Goal: Navigation & Orientation: Find specific page/section

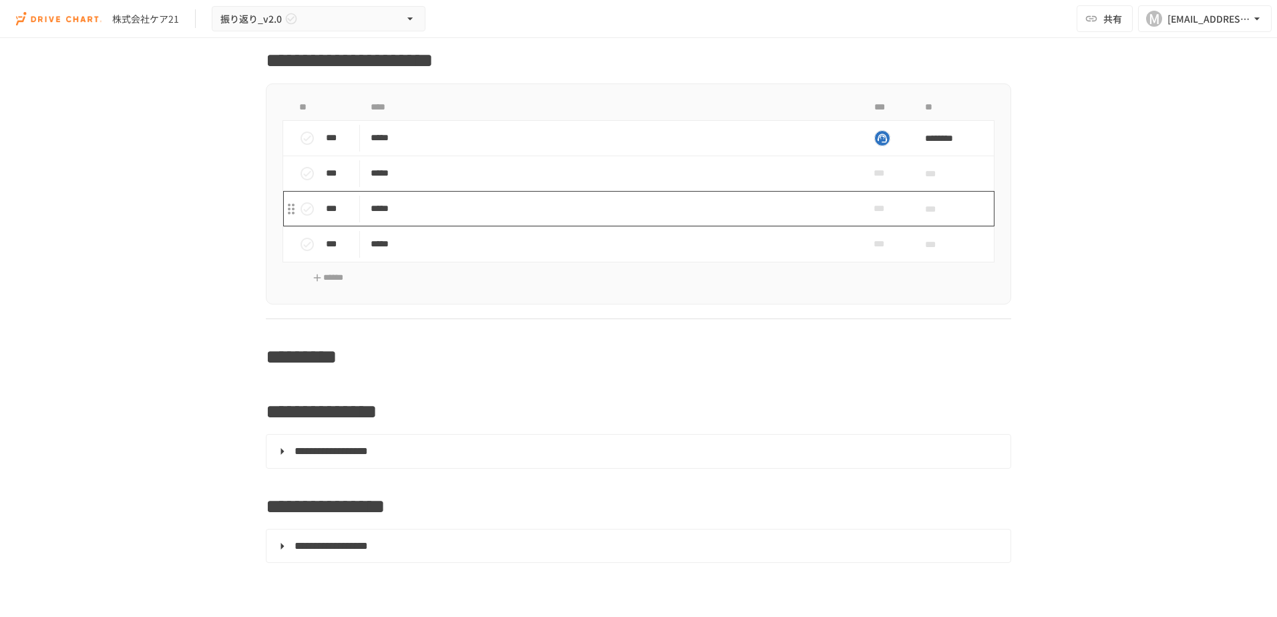
scroll to position [868, 0]
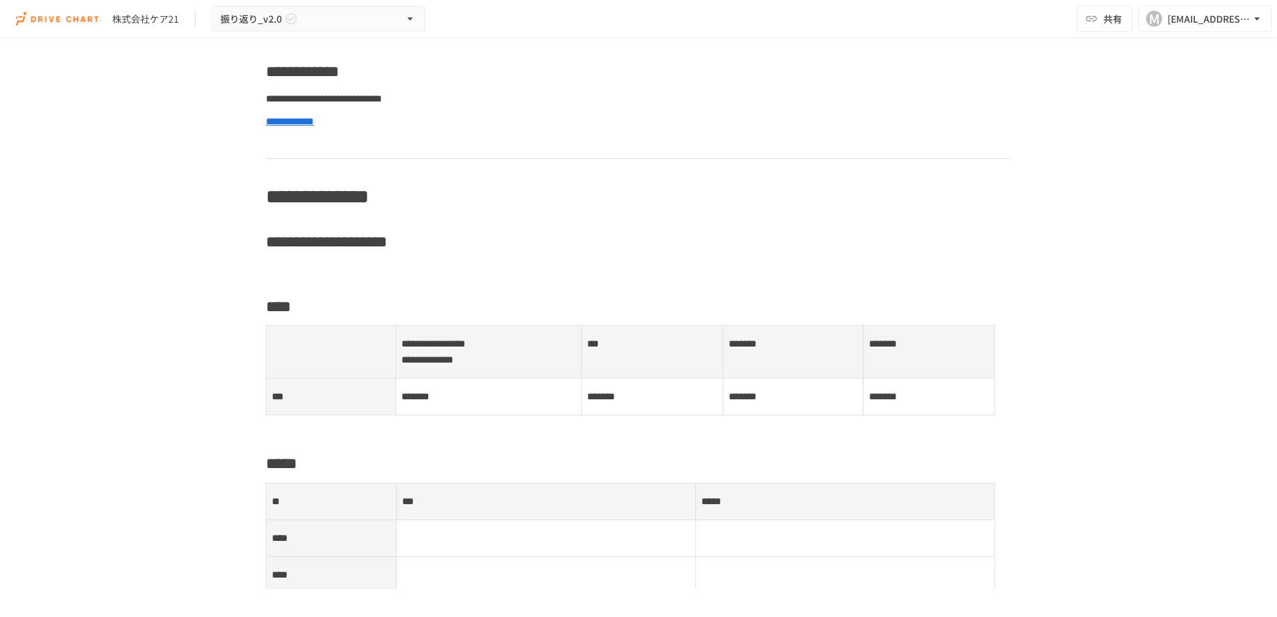
scroll to position [534, 0]
